Goal: Navigation & Orientation: Find specific page/section

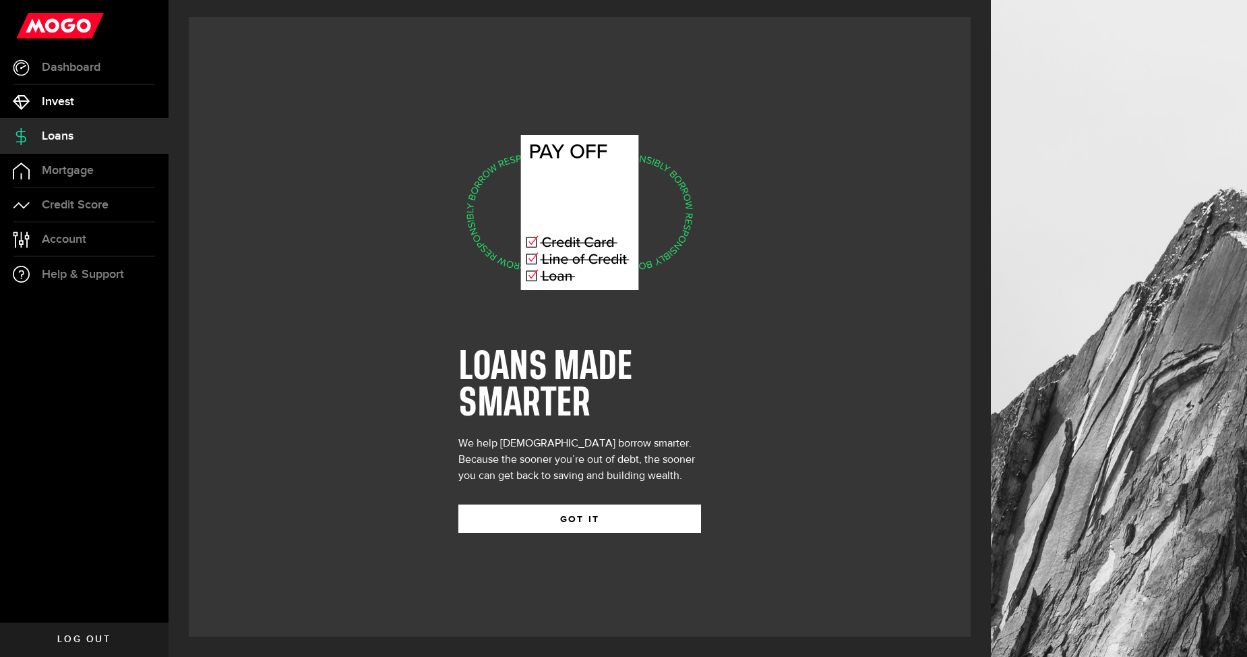
click at [59, 102] on span "Invest" at bounding box center [58, 102] width 32 height 12
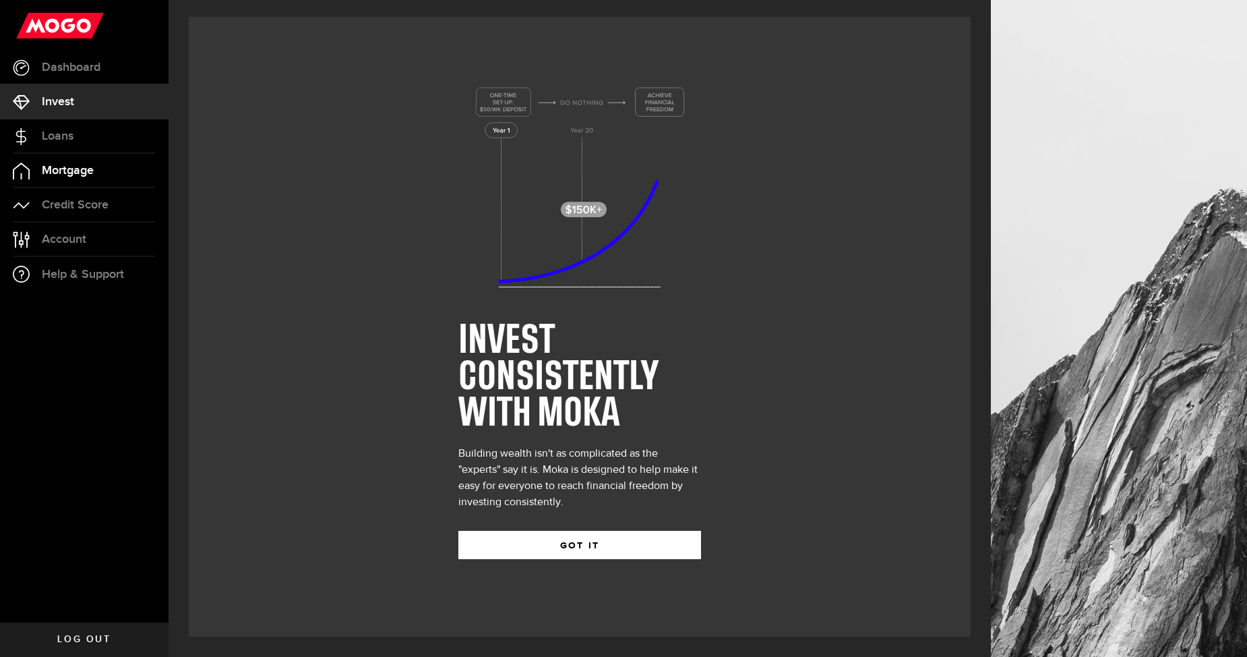
click at [86, 175] on span "Mortgage" at bounding box center [68, 170] width 52 height 12
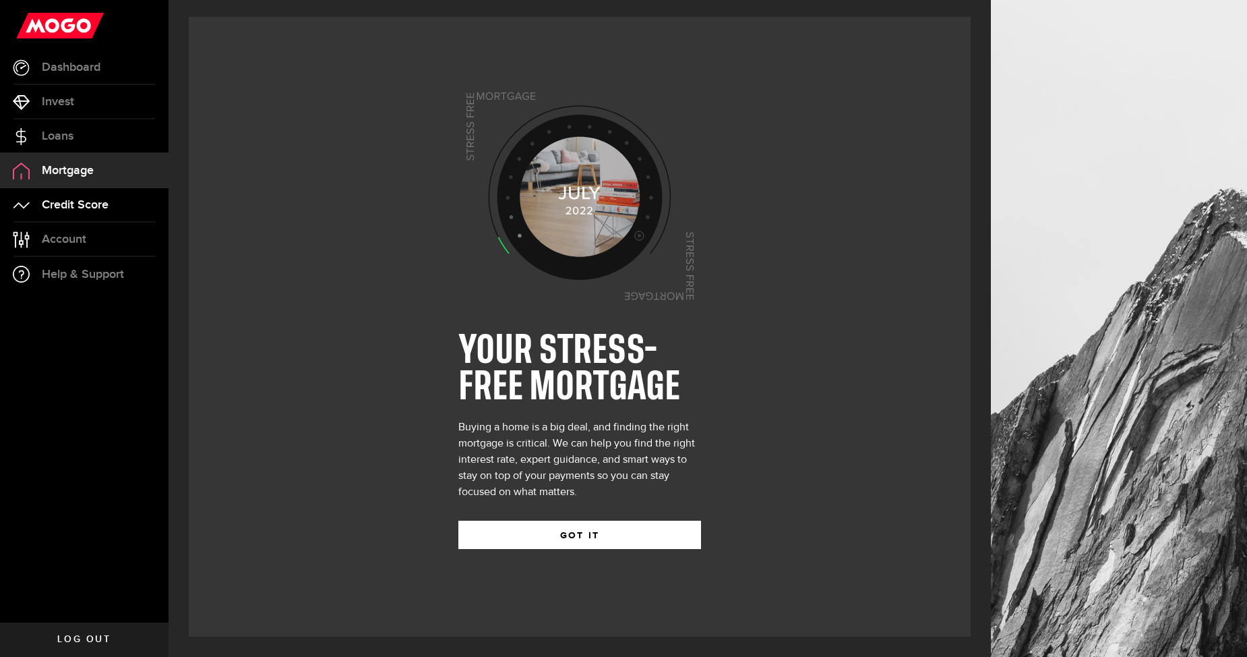
click at [82, 204] on span "Credit Score" at bounding box center [75, 205] width 67 height 12
